Goal: Information Seeking & Learning: Learn about a topic

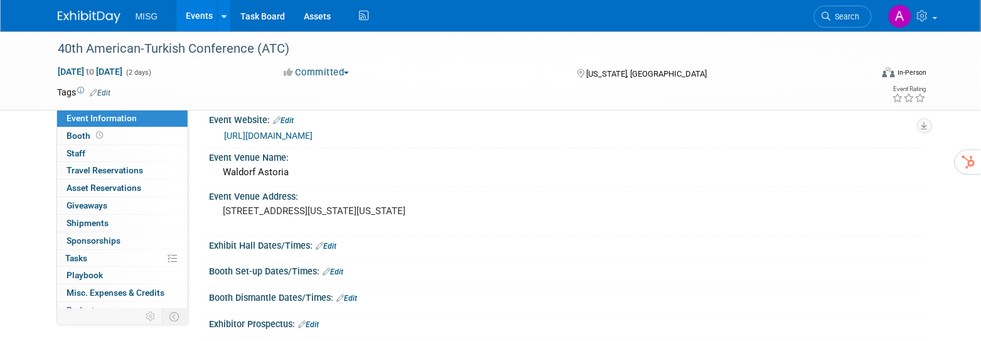
scroll to position [19, 0]
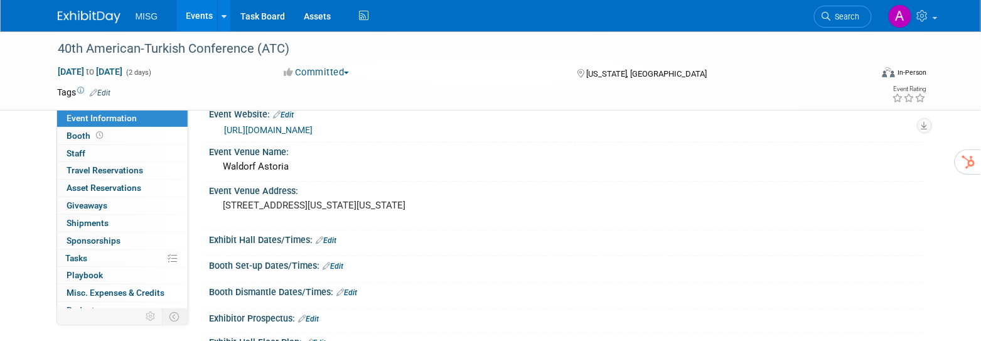
click at [313, 131] on link "https://www.americanturkishconference.org/" at bounding box center [269, 130] width 89 height 10
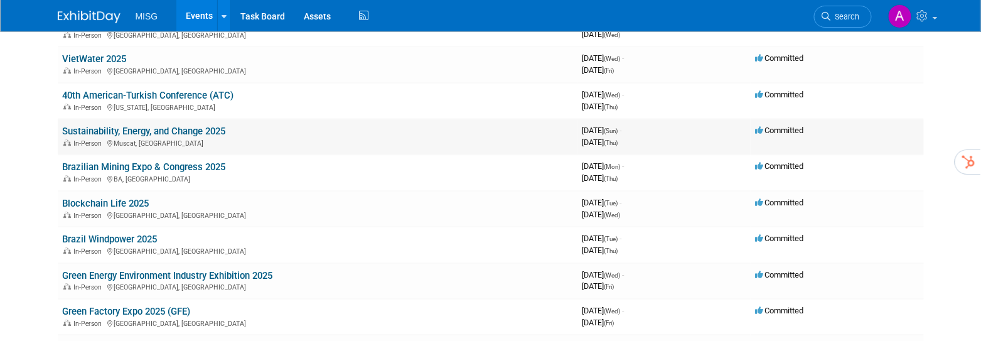
scroll to position [1095, 0]
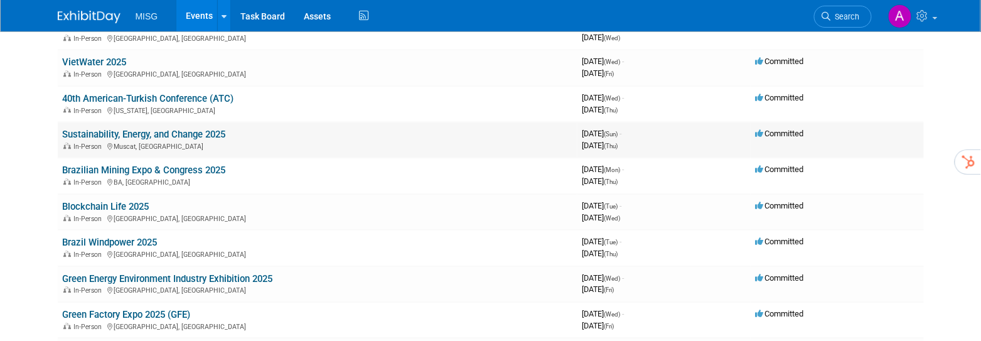
click at [187, 130] on link "Sustainability, Energy, and Change 2025" at bounding box center [144, 134] width 163 height 11
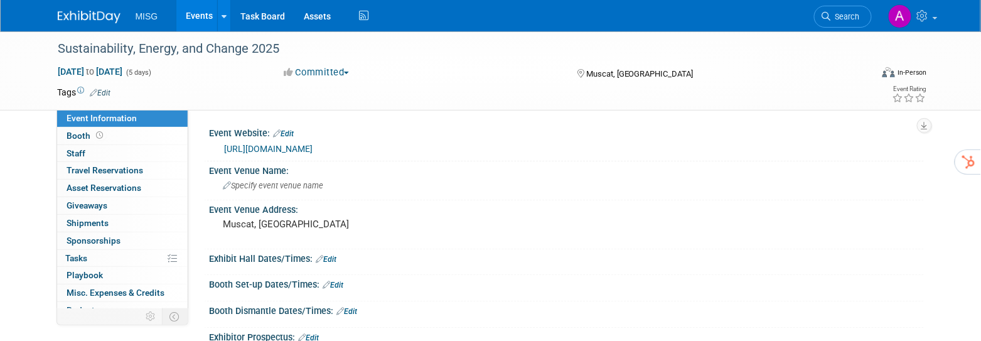
click at [298, 150] on link "https://oxford-management.com/course/sustainability-energy-and-change" at bounding box center [269, 149] width 89 height 10
click at [345, 74] on button "Committed" at bounding box center [316, 72] width 75 height 13
click at [350, 129] on link "Not Going" at bounding box center [329, 128] width 99 height 18
click at [208, 24] on link "Events" at bounding box center [199, 15] width 46 height 31
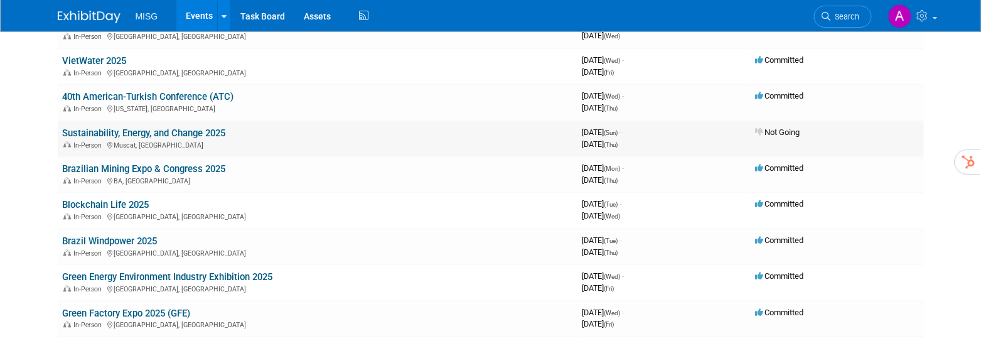
scroll to position [770, 0]
click at [209, 96] on link "40th American-Turkish Conference (ATC)" at bounding box center [148, 98] width 171 height 11
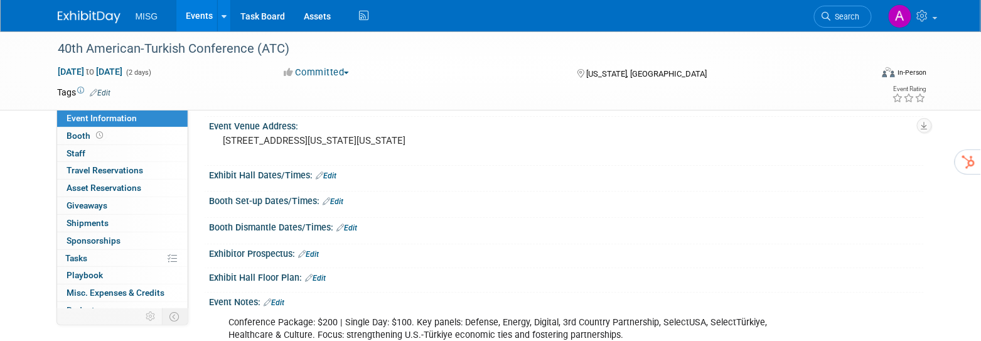
scroll to position [104, 0]
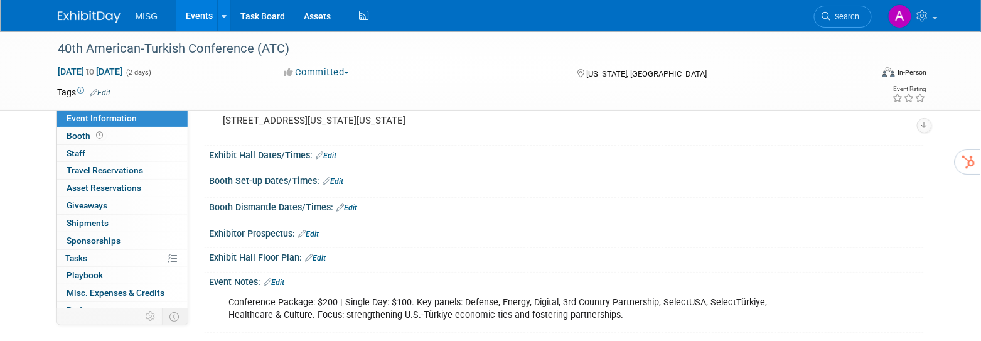
click at [345, 72] on button "Committed" at bounding box center [316, 72] width 75 height 13
click at [335, 126] on link "Not Going" at bounding box center [329, 128] width 99 height 18
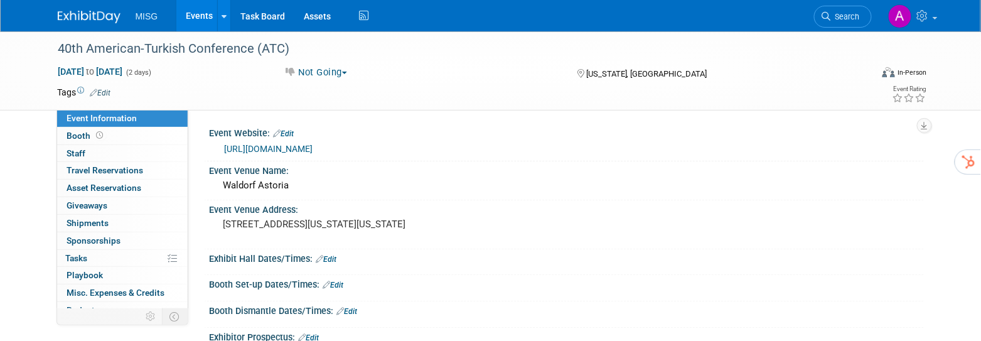
click at [203, 21] on link "Events" at bounding box center [199, 15] width 46 height 31
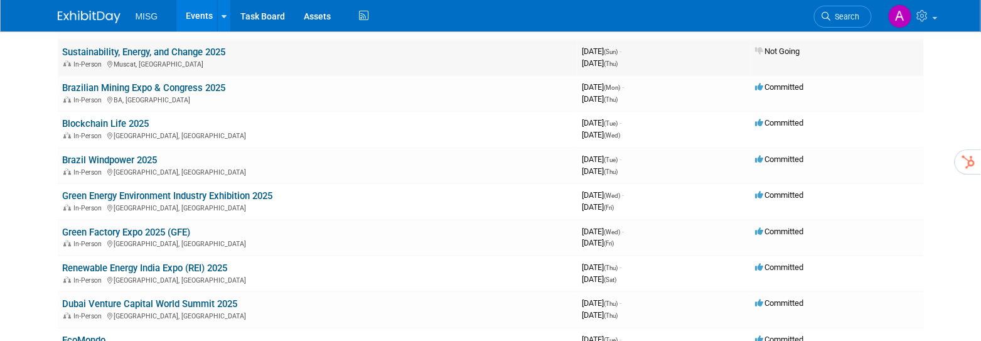
scroll to position [852, 0]
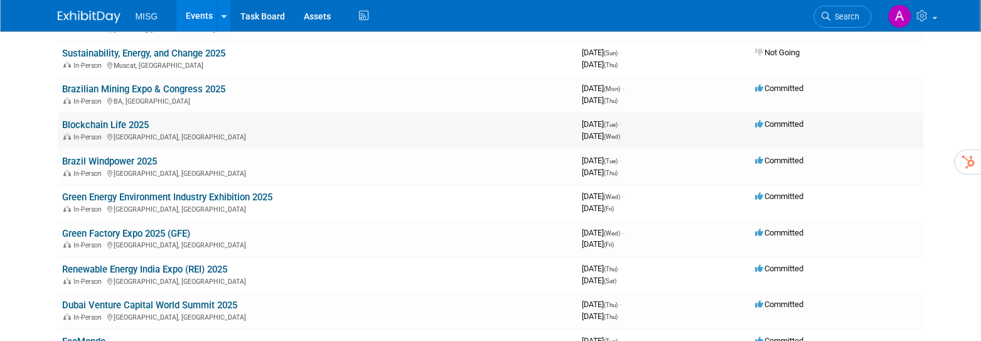
click at [124, 122] on link "Blockchain Life 2025" at bounding box center [106, 124] width 87 height 11
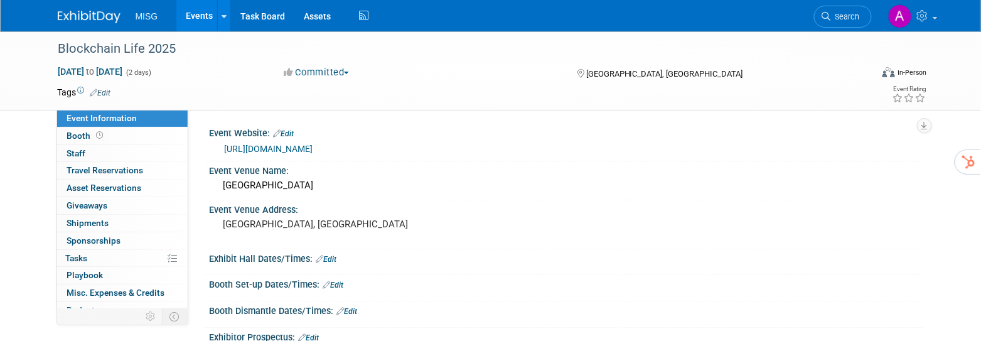
click at [288, 146] on link "https://blockchain-life.com/?utm_source=google&utm_medium=organic" at bounding box center [269, 149] width 89 height 10
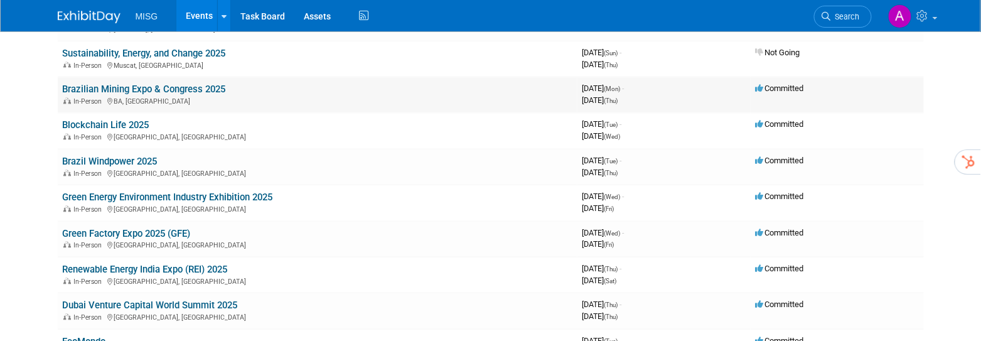
click at [213, 85] on link "Brazilian Mining Expo & Congress 2025" at bounding box center [144, 88] width 163 height 11
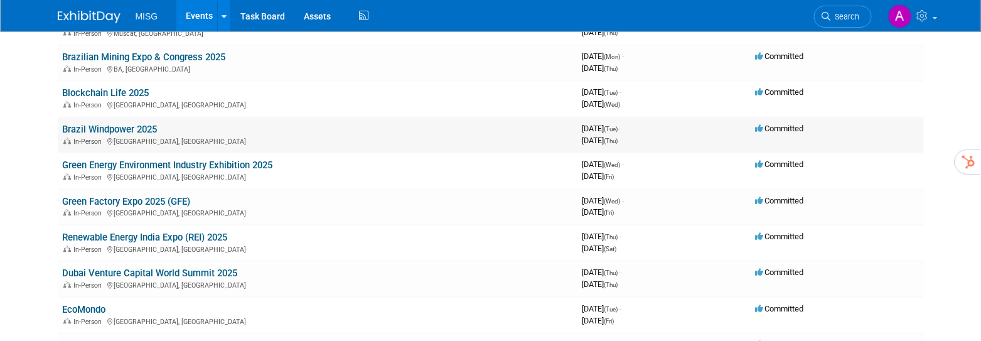
scroll to position [891, 0]
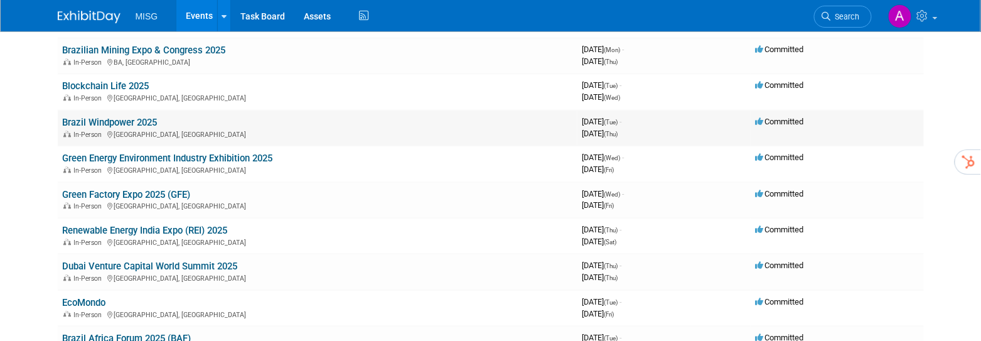
click at [148, 117] on link "Brazil Windpower 2025" at bounding box center [110, 122] width 95 height 11
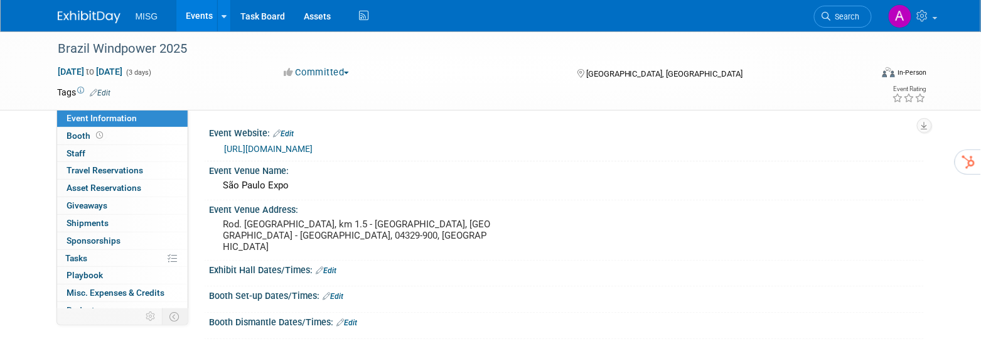
click at [313, 148] on link "https://www.brazilwindpower.com.br/en/home.html" at bounding box center [269, 149] width 89 height 10
click at [341, 73] on button "Committed" at bounding box center [316, 72] width 75 height 13
click at [335, 126] on link "Not Going" at bounding box center [329, 128] width 99 height 18
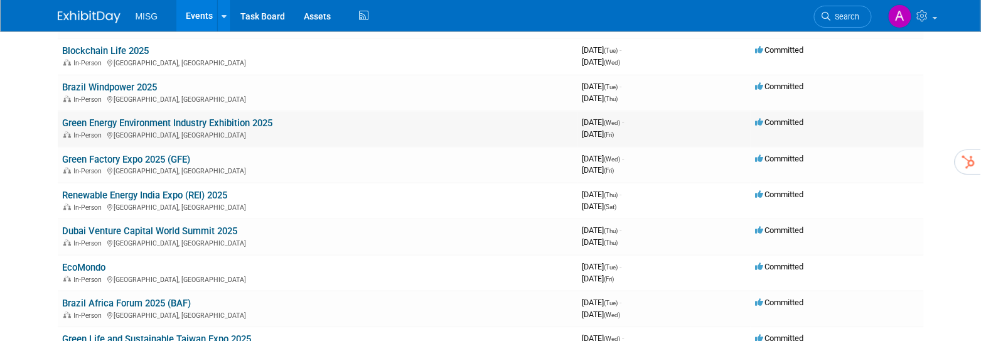
scroll to position [927, 0]
click at [212, 116] on link "Green Energy Environment Industry Exhibition 2025" at bounding box center [168, 121] width 210 height 11
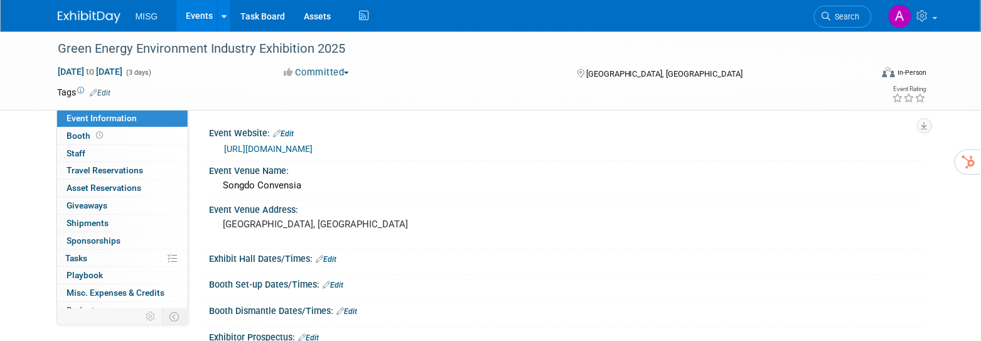
click at [298, 151] on link "http://www.incheoncvb.co.kr" at bounding box center [269, 149] width 89 height 10
click at [336, 73] on button "Committed" at bounding box center [316, 72] width 75 height 13
click at [337, 129] on link "Not Going" at bounding box center [329, 128] width 99 height 18
click at [198, 15] on link "Events" at bounding box center [199, 15] width 46 height 31
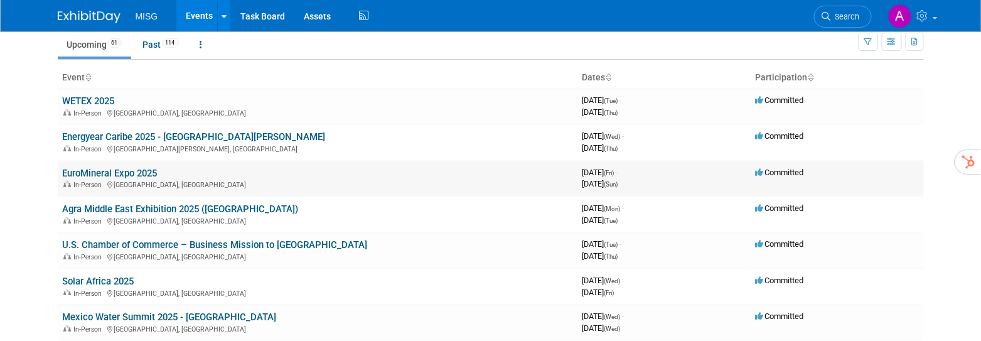
scroll to position [45, 0]
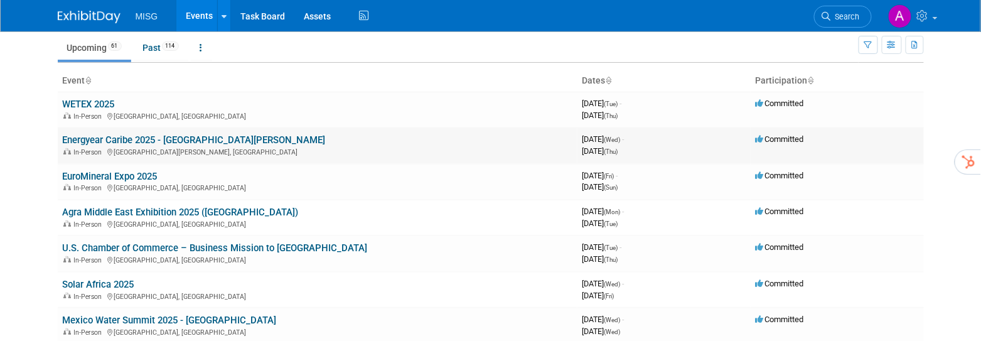
click at [217, 141] on link "Energyear Caribe 2025 - [GEOGRAPHIC_DATA][PERSON_NAME]" at bounding box center [194, 139] width 263 height 11
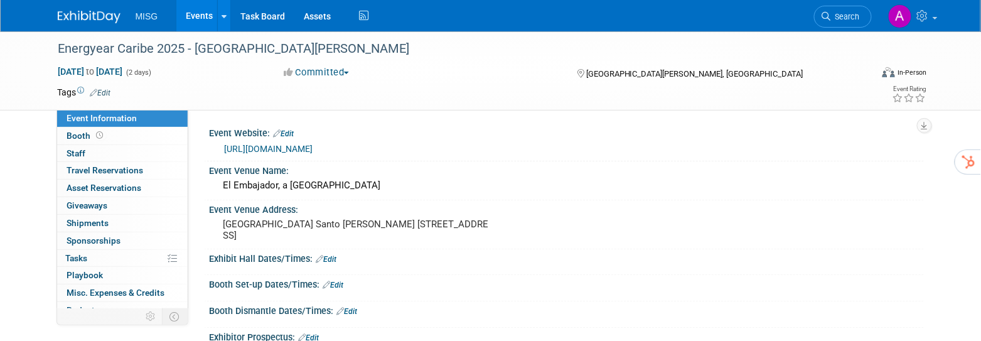
click at [346, 71] on button "Committed" at bounding box center [316, 72] width 75 height 13
click at [335, 124] on link "Not Going" at bounding box center [329, 128] width 99 height 18
click at [191, 16] on link "Events" at bounding box center [199, 15] width 46 height 31
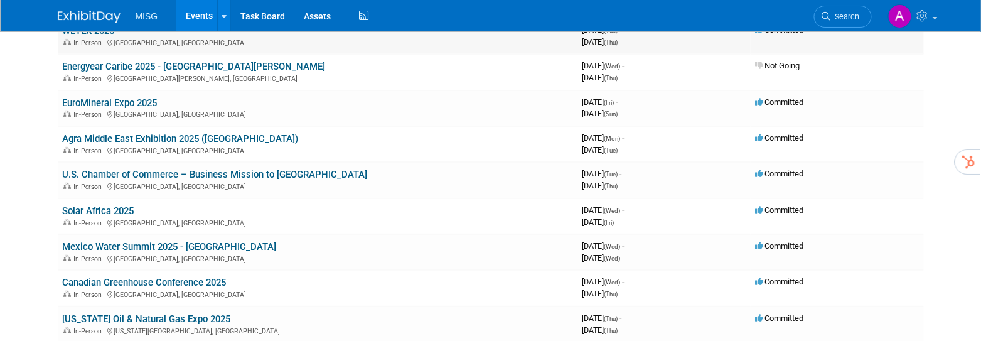
scroll to position [115, 0]
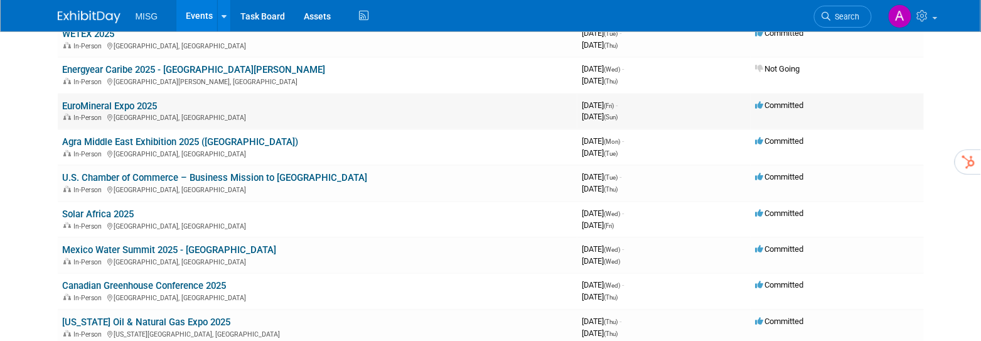
click at [137, 112] on div "In-Person [GEOGRAPHIC_DATA], [GEOGRAPHIC_DATA]" at bounding box center [318, 117] width 510 height 10
click at [138, 104] on link "EuroMineral Expo 2025" at bounding box center [110, 105] width 95 height 11
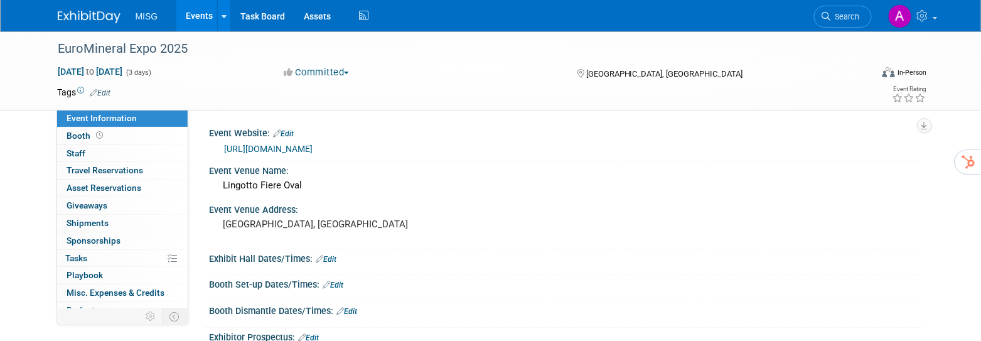
click at [285, 144] on link "https://www.eventseye.com/fairs/f-euromineralexpo-5763-1.html" at bounding box center [269, 149] width 89 height 10
click at [339, 76] on button "Committed" at bounding box center [316, 72] width 75 height 13
click at [341, 121] on link "Not Going" at bounding box center [329, 128] width 99 height 18
click at [200, 21] on link "Events" at bounding box center [199, 15] width 46 height 31
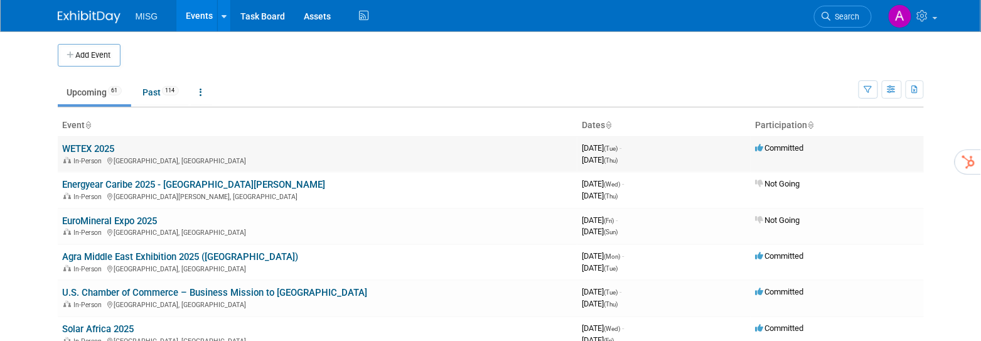
click at [211, 160] on div "In-Person Dubai, United Arab Emirates" at bounding box center [318, 160] width 510 height 10
click at [108, 149] on link "WETEX 2025" at bounding box center [89, 148] width 52 height 11
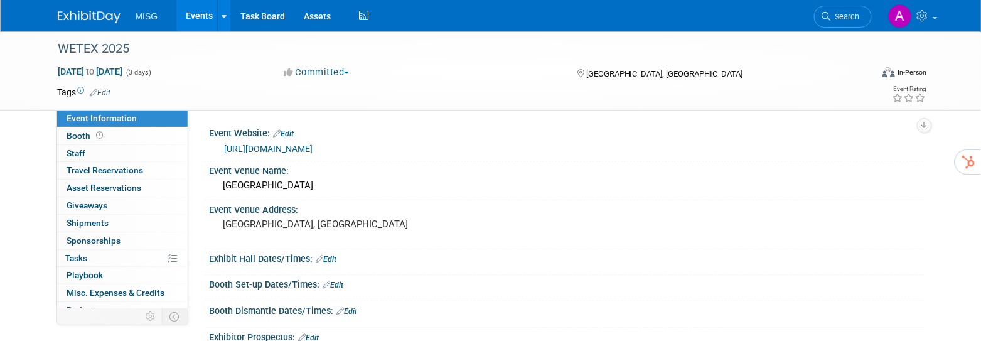
click at [336, 71] on button "Committed" at bounding box center [316, 72] width 75 height 13
click at [327, 121] on link "Not Going" at bounding box center [329, 128] width 99 height 18
click at [202, 18] on link "Events" at bounding box center [199, 15] width 46 height 31
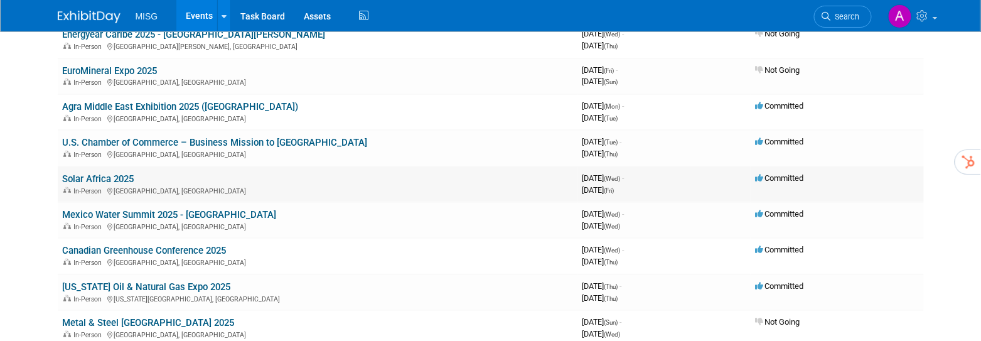
scroll to position [151, 0]
click at [126, 173] on link "Solar Africa 2025" at bounding box center [99, 178] width 72 height 11
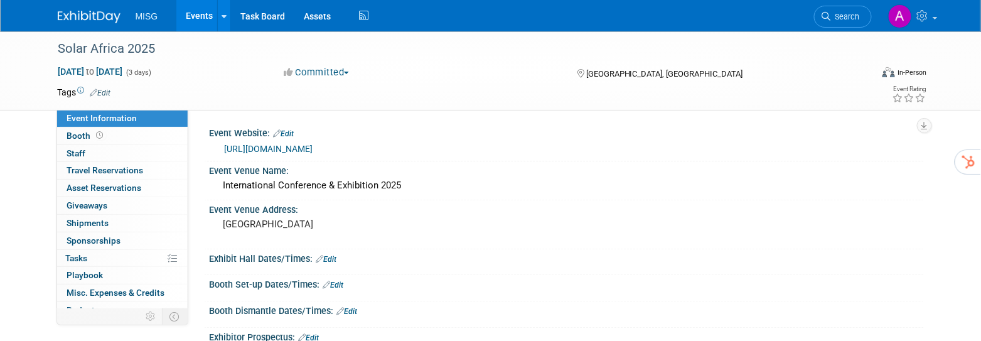
click at [347, 71] on button "Committed" at bounding box center [316, 72] width 75 height 13
click at [338, 127] on link "Not Going" at bounding box center [329, 128] width 99 height 18
click at [199, 18] on link "Events" at bounding box center [199, 15] width 46 height 31
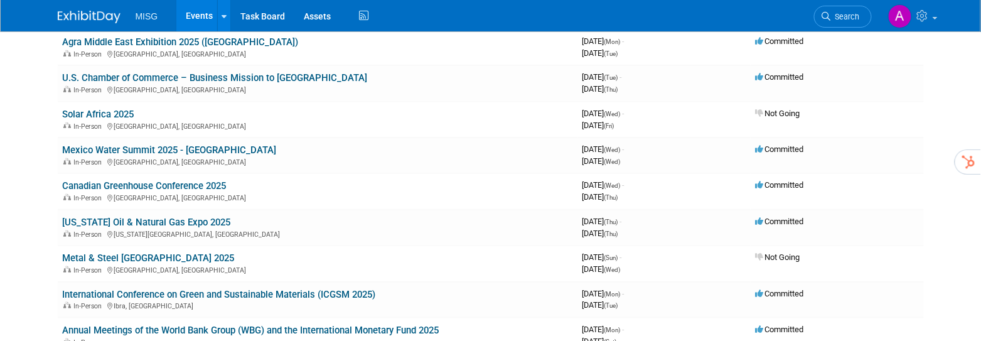
scroll to position [217, 0]
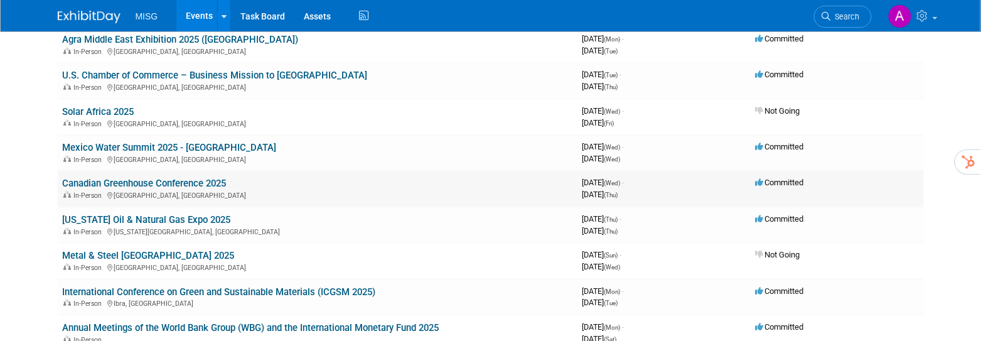
click at [223, 181] on link "Canadian Greenhouse Conference 2025" at bounding box center [145, 183] width 164 height 11
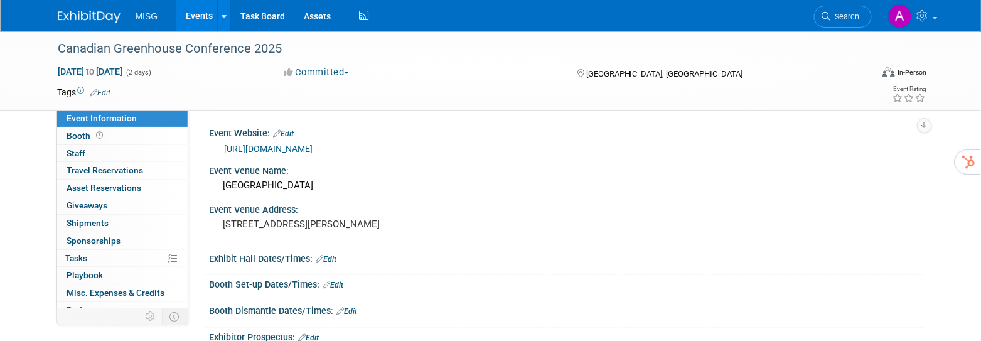
click at [328, 65] on div "Committed Committed Considering Not Going" at bounding box center [418, 72] width 296 height 14
click at [327, 71] on button "Committed" at bounding box center [316, 72] width 75 height 13
click at [325, 124] on link "Not Going" at bounding box center [329, 128] width 99 height 18
click at [203, 19] on link "Events" at bounding box center [199, 15] width 46 height 31
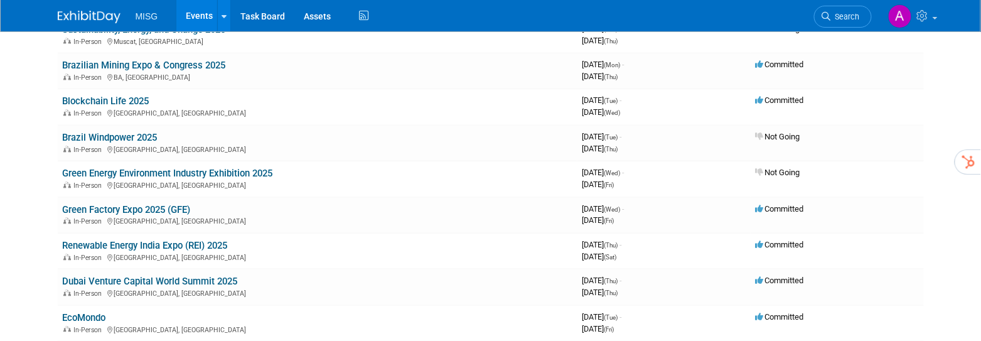
scroll to position [885, 0]
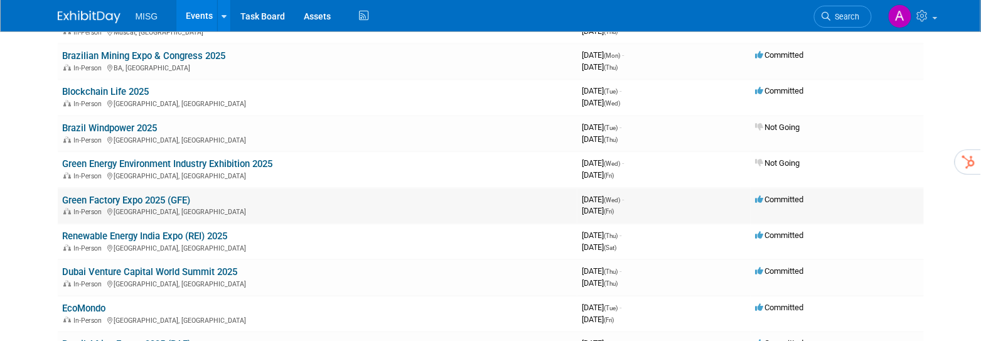
click at [163, 195] on link "Green Factory Expo 2025 (GFE)" at bounding box center [127, 200] width 128 height 11
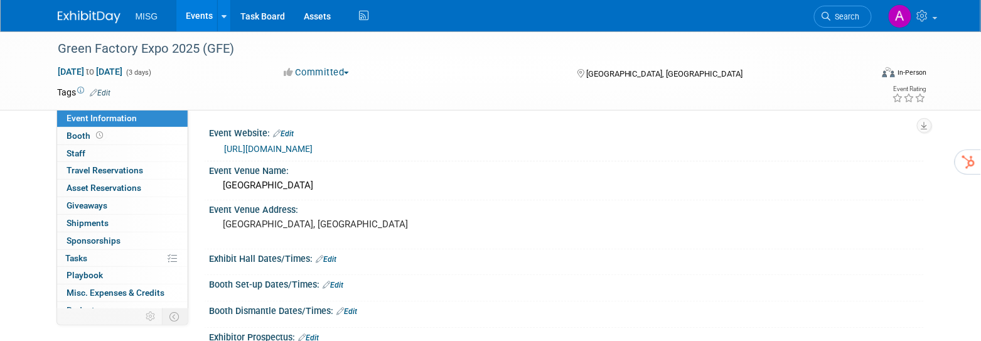
click at [313, 144] on link "https://www.fiweek.jp/hub/en-gb/about/gfe.html" at bounding box center [269, 149] width 89 height 10
drag, startPoint x: 59, startPoint y: 48, endPoint x: 234, endPoint y: 47, distance: 175.2
click at [234, 47] on div "Green Factory Expo 2025 (GFE)" at bounding box center [453, 49] width 799 height 23
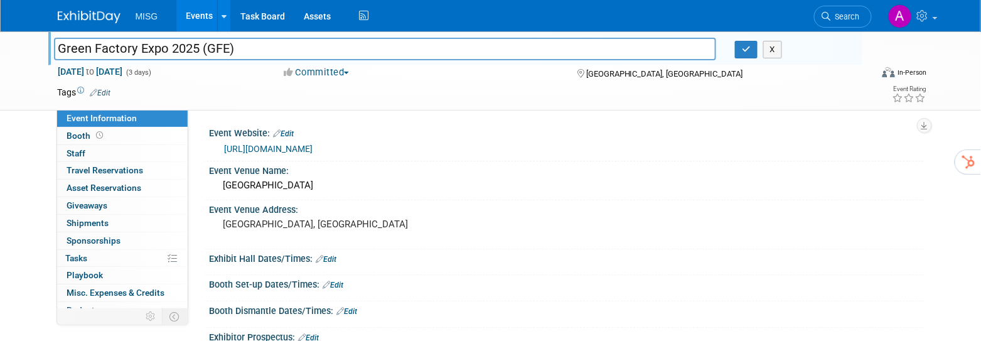
drag, startPoint x: 242, startPoint y: 48, endPoint x: 75, endPoint y: 38, distance: 167.9
click at [75, 38] on input "Green Factory Expo 2025 (GFE)" at bounding box center [385, 49] width 663 height 22
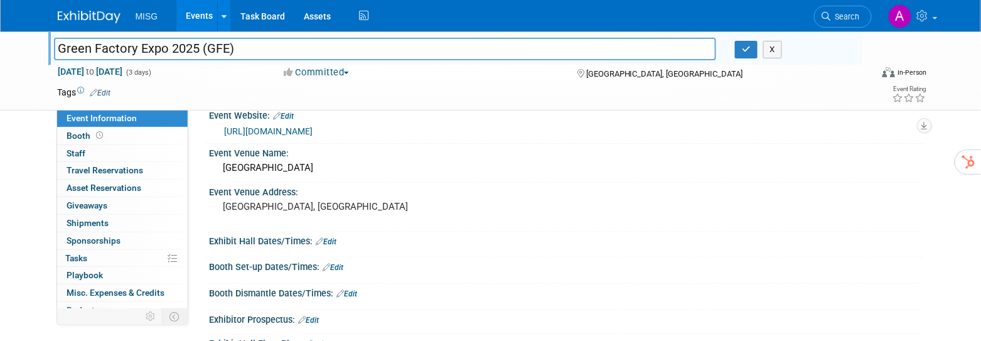
scroll to position [19, 0]
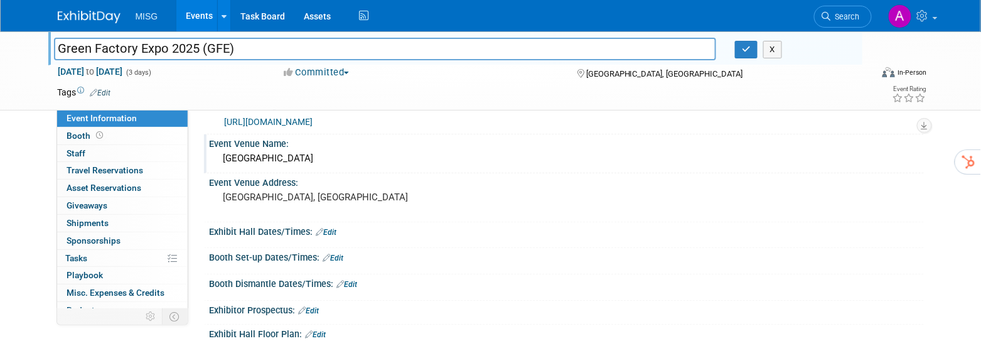
drag, startPoint x: 221, startPoint y: 165, endPoint x: 316, endPoint y: 162, distance: 94.8
click at [316, 162] on div "Port Messe Nagoya" at bounding box center [567, 158] width 696 height 19
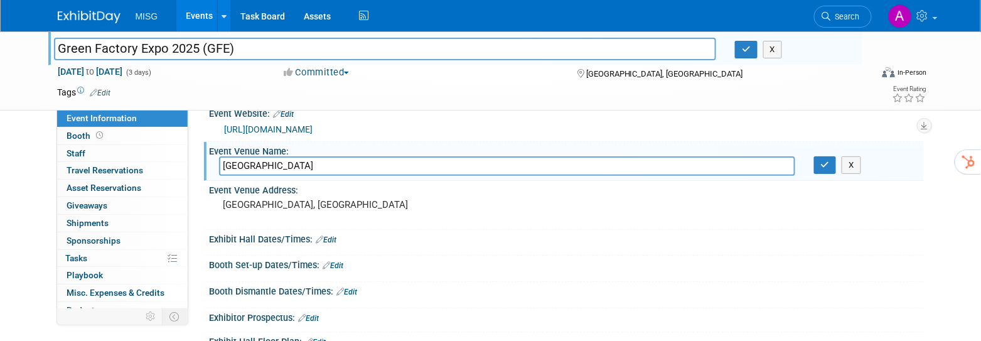
drag, startPoint x: 316, startPoint y: 168, endPoint x: 219, endPoint y: 159, distance: 97.1
click at [220, 159] on input "Port Messe Nagoya" at bounding box center [507, 165] width 576 height 19
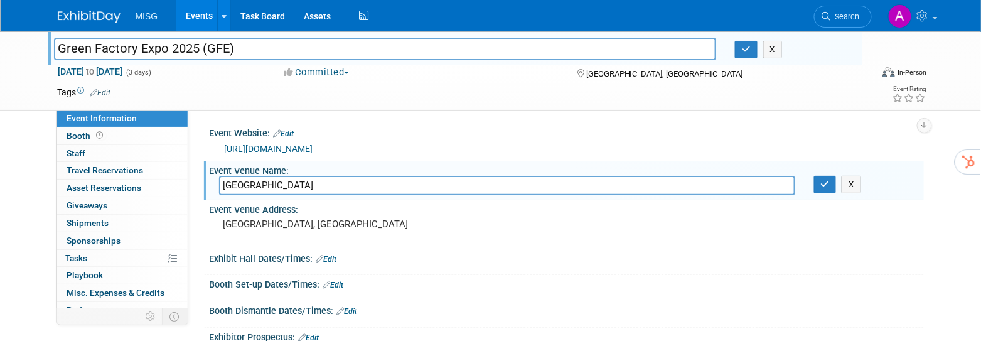
click at [273, 148] on link "https://www.fiweek.jp/hub/en-gb/about/gfe.html" at bounding box center [269, 149] width 89 height 10
click at [199, 19] on link "Events" at bounding box center [199, 15] width 46 height 31
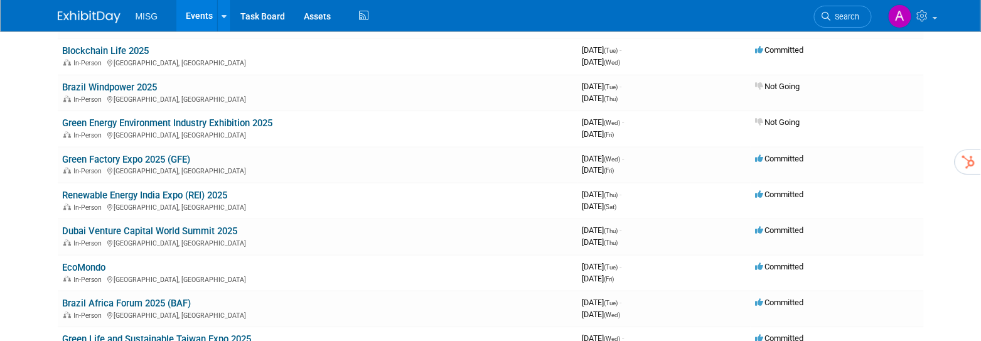
scroll to position [933, 0]
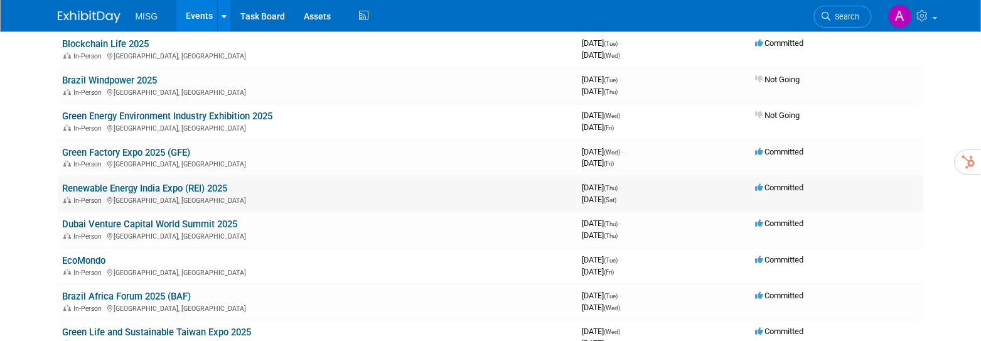
click at [155, 184] on link "Renewable Energy India Expo (REI) 2025" at bounding box center [145, 188] width 165 height 11
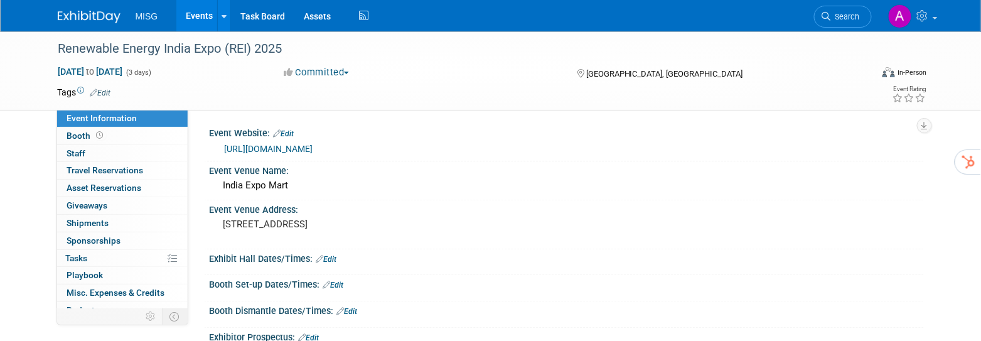
click at [305, 147] on link "[URL][DOMAIN_NAME]" at bounding box center [269, 149] width 89 height 10
click at [282, 46] on div "Renewable Energy India Expo (REI) 2025" at bounding box center [453, 49] width 799 height 23
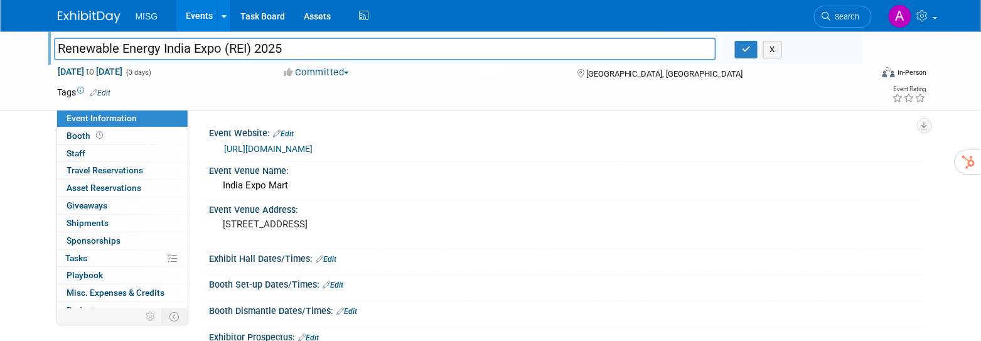
drag, startPoint x: 285, startPoint y: 48, endPoint x: 68, endPoint y: 35, distance: 217.0
click at [67, 31] on body "MISG Events Add Event Bulk Upload Events Shareable Event Boards Recently Viewed…" at bounding box center [490, 170] width 981 height 341
drag, startPoint x: 261, startPoint y: 236, endPoint x: 218, endPoint y: 222, distance: 44.9
click at [218, 222] on div "[STREET_ADDRESS]" at bounding box center [359, 230] width 298 height 30
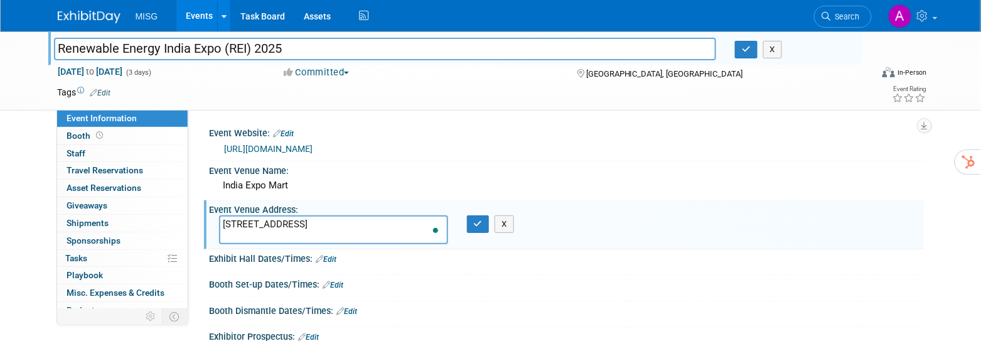
drag, startPoint x: 307, startPoint y: 237, endPoint x: 242, endPoint y: 233, distance: 65.4
click at [222, 221] on textarea "[STREET_ADDRESS]" at bounding box center [333, 229] width 229 height 29
click at [203, 18] on link "Events" at bounding box center [199, 15] width 46 height 31
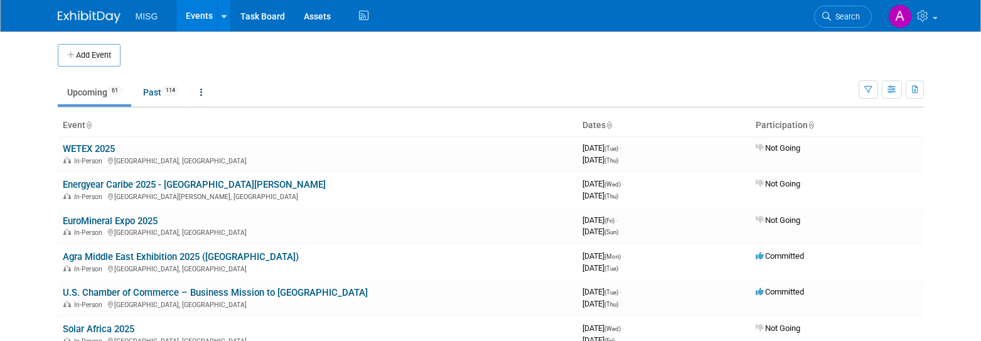
click at [202, 18] on link "Events" at bounding box center [199, 15] width 46 height 31
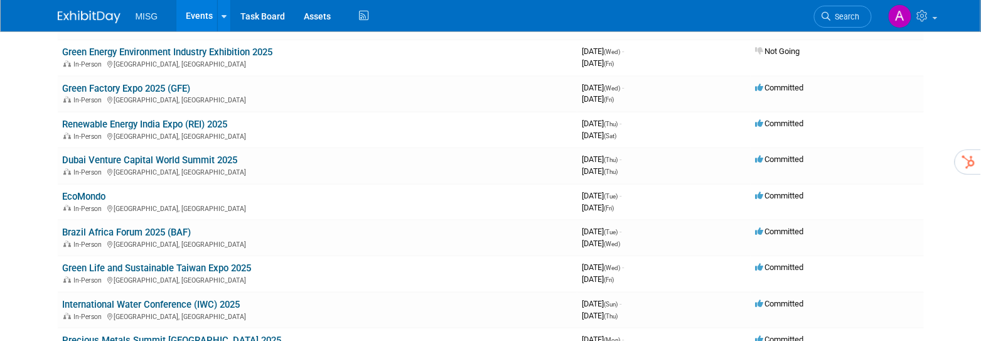
scroll to position [998, 0]
click at [215, 153] on link "Dubai Venture Capital World Summit 2025" at bounding box center [150, 158] width 175 height 11
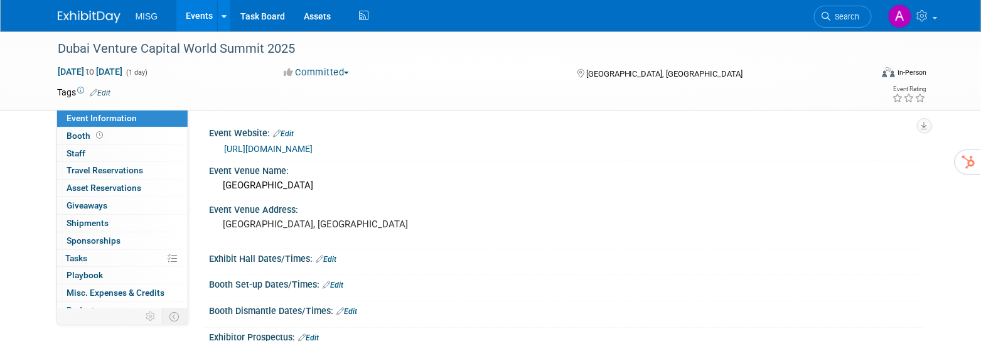
click at [295, 148] on link "[URL][DOMAIN_NAME]" at bounding box center [269, 149] width 89 height 10
click at [313, 149] on link "[URL][DOMAIN_NAME]" at bounding box center [269, 149] width 89 height 10
click at [193, 14] on link "Events" at bounding box center [199, 15] width 46 height 31
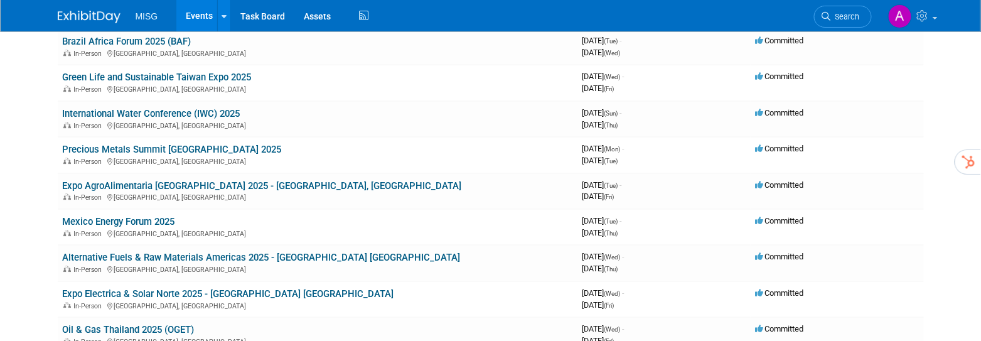
scroll to position [1190, 0]
